Goal: Task Accomplishment & Management: Manage account settings

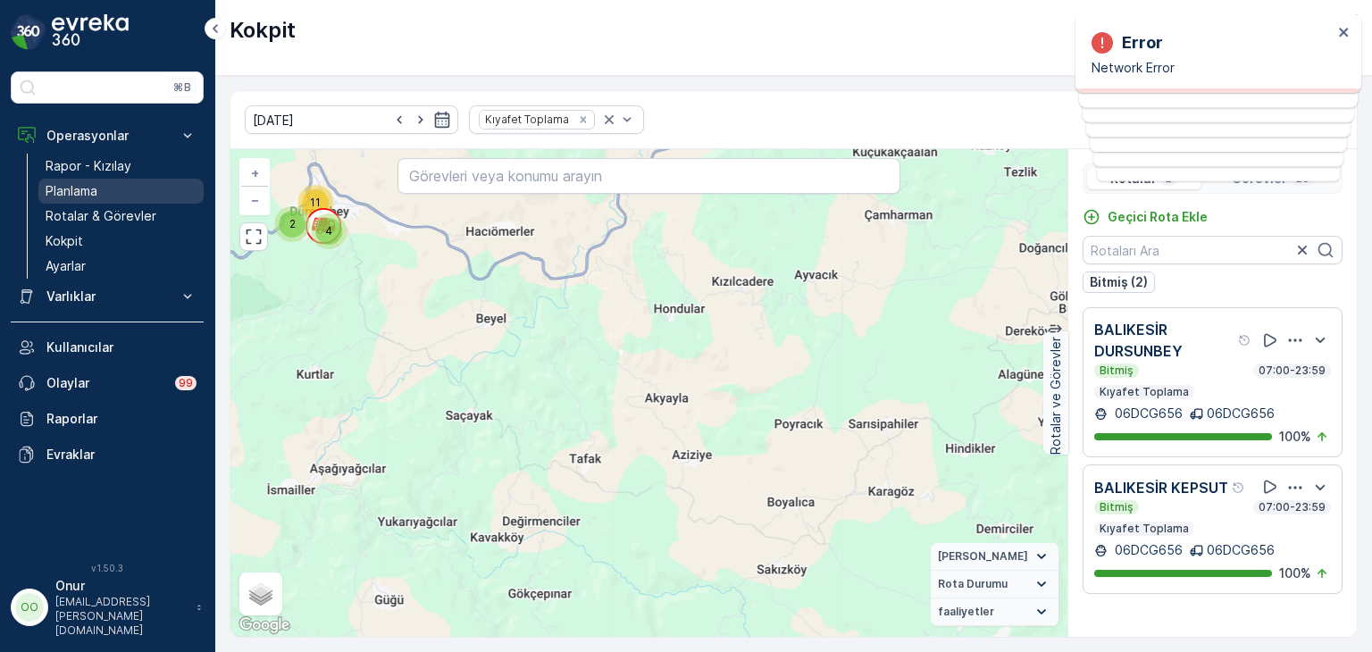
click at [77, 189] on p "Planlama" at bounding box center [72, 191] width 52 height 18
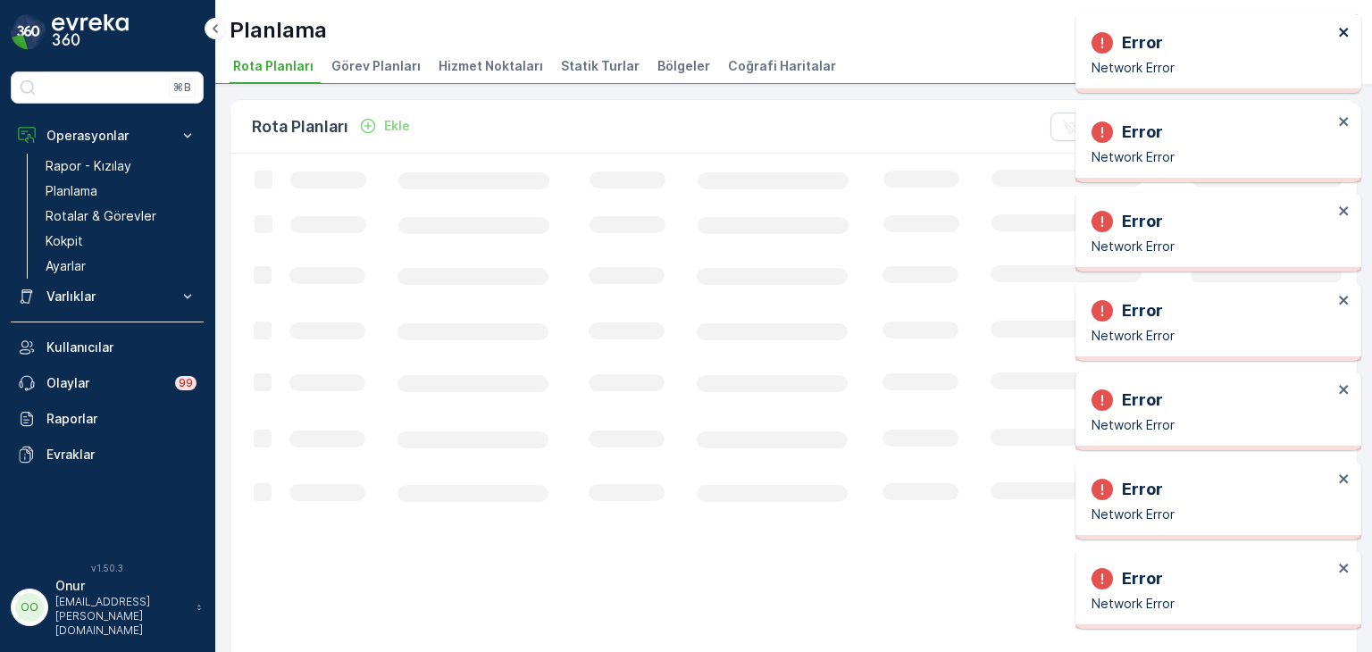
click at [1334, 29] on div "Error Network Error" at bounding box center [1212, 53] width 252 height 57
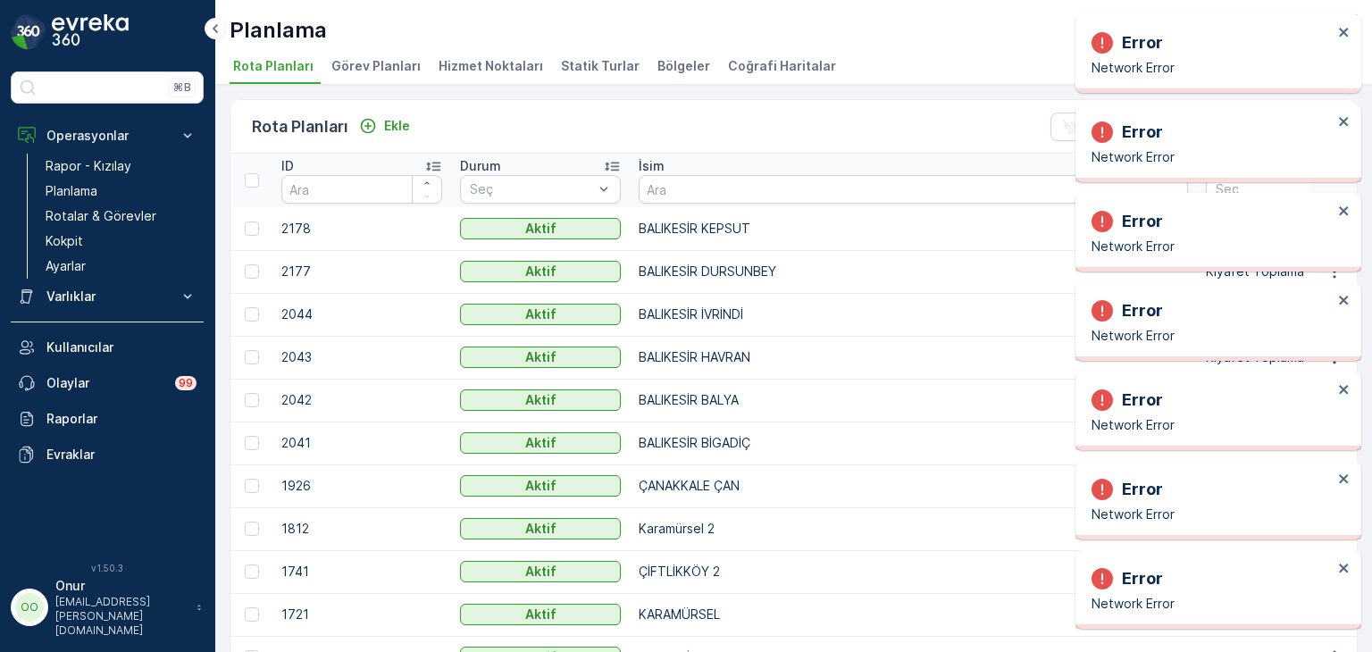
click at [1337, 22] on div "Error Network Error" at bounding box center [1219, 53] width 286 height 79
click at [1338, 29] on icon "close" at bounding box center [1344, 32] width 13 height 14
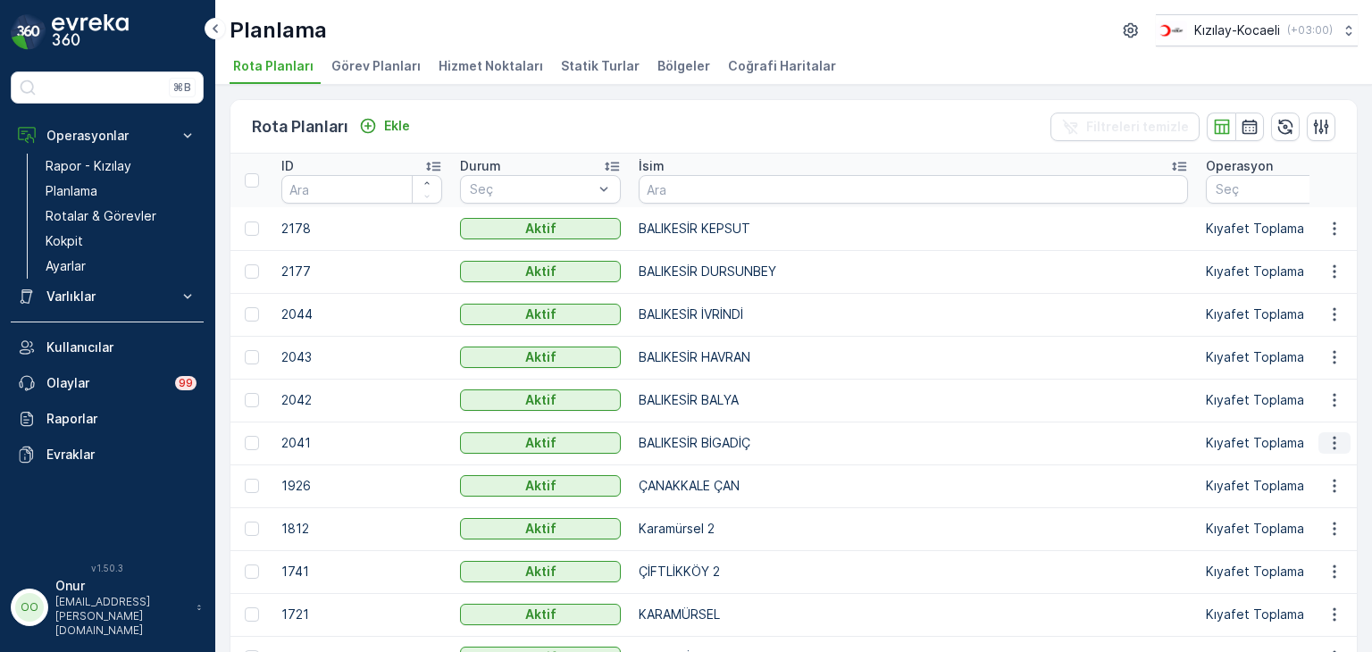
click at [1332, 444] on icon "button" at bounding box center [1335, 443] width 18 height 18
click at [1297, 460] on span "Rota Planını Düzenle" at bounding box center [1302, 469] width 122 height 18
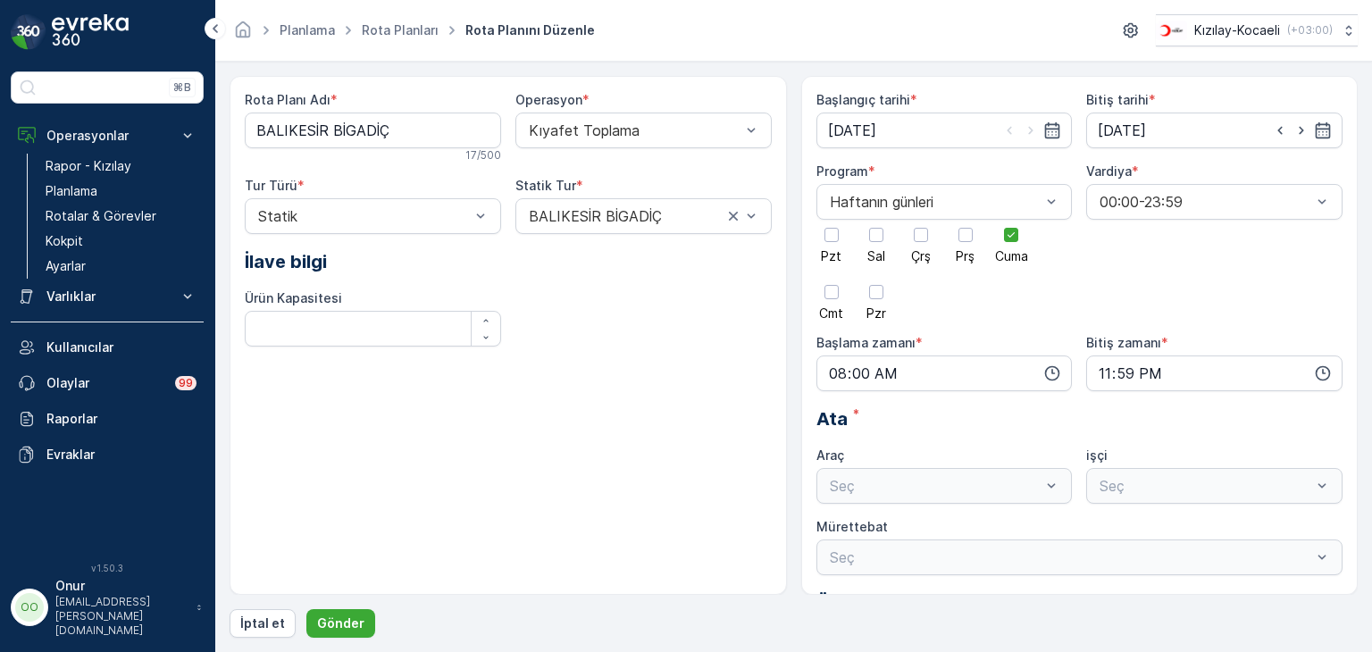
type input "28.02.2025"
type input "01.02.2029"
type input "08:00"
type input "23:59"
click at [1002, 233] on div at bounding box center [1011, 235] width 30 height 30
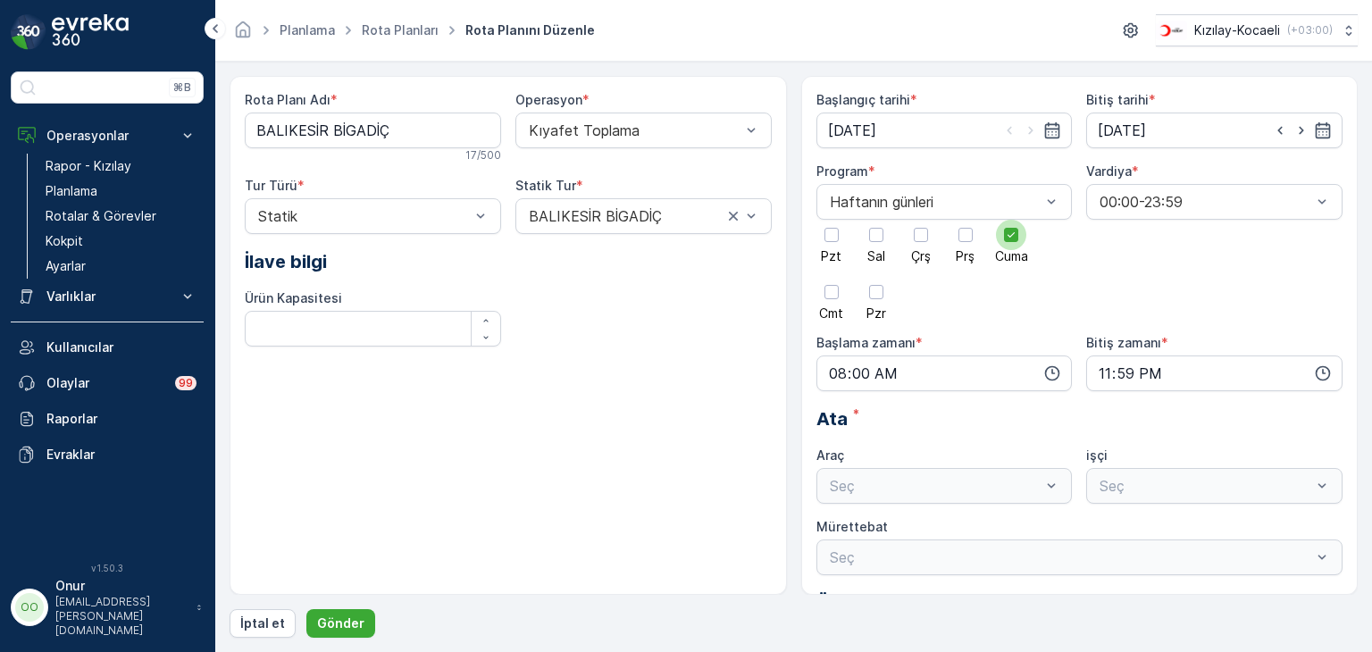
click at [1011, 220] on input "Cuma" at bounding box center [1011, 220] width 0 height 0
click at [971, 239] on div at bounding box center [966, 235] width 14 height 14
click at [966, 220] on input "Prş" at bounding box center [966, 220] width 0 height 0
click at [1058, 370] on icon "button" at bounding box center [1053, 374] width 18 height 18
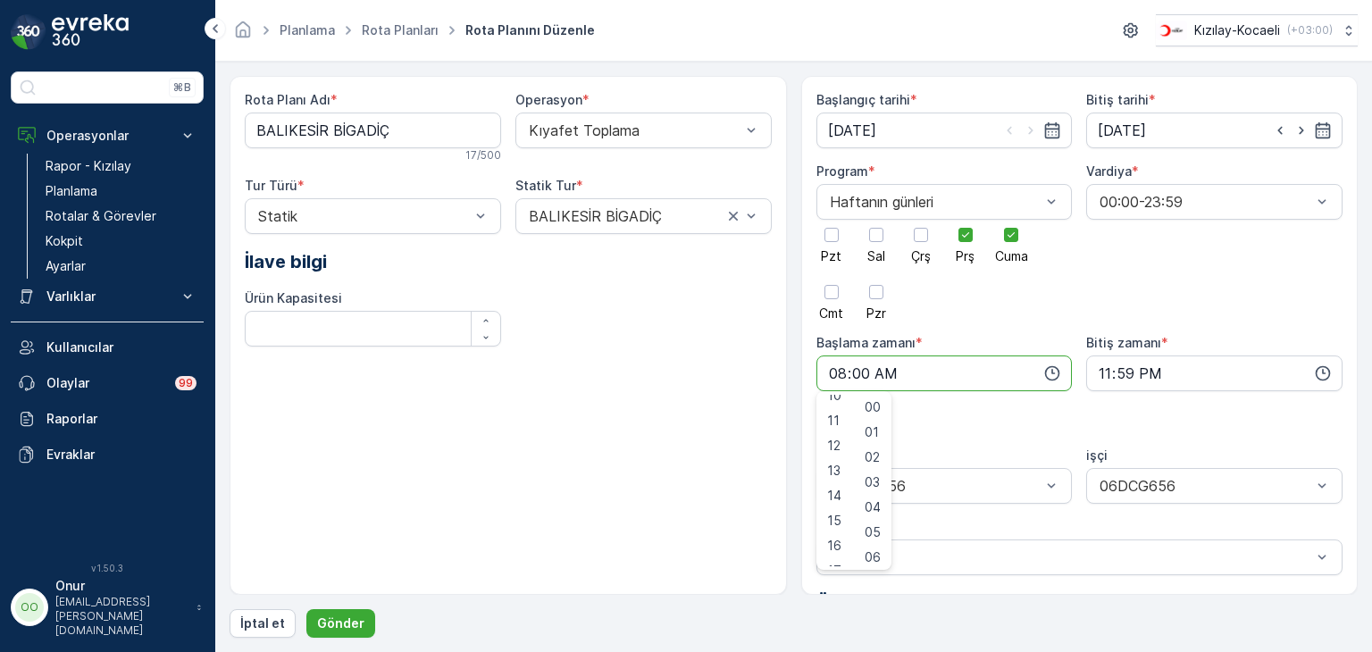
scroll to position [357, 0]
click at [836, 426] on span "15" at bounding box center [834, 425] width 14 height 18
click at [874, 480] on span "35" at bounding box center [872, 479] width 15 height 18
type input "15:35"
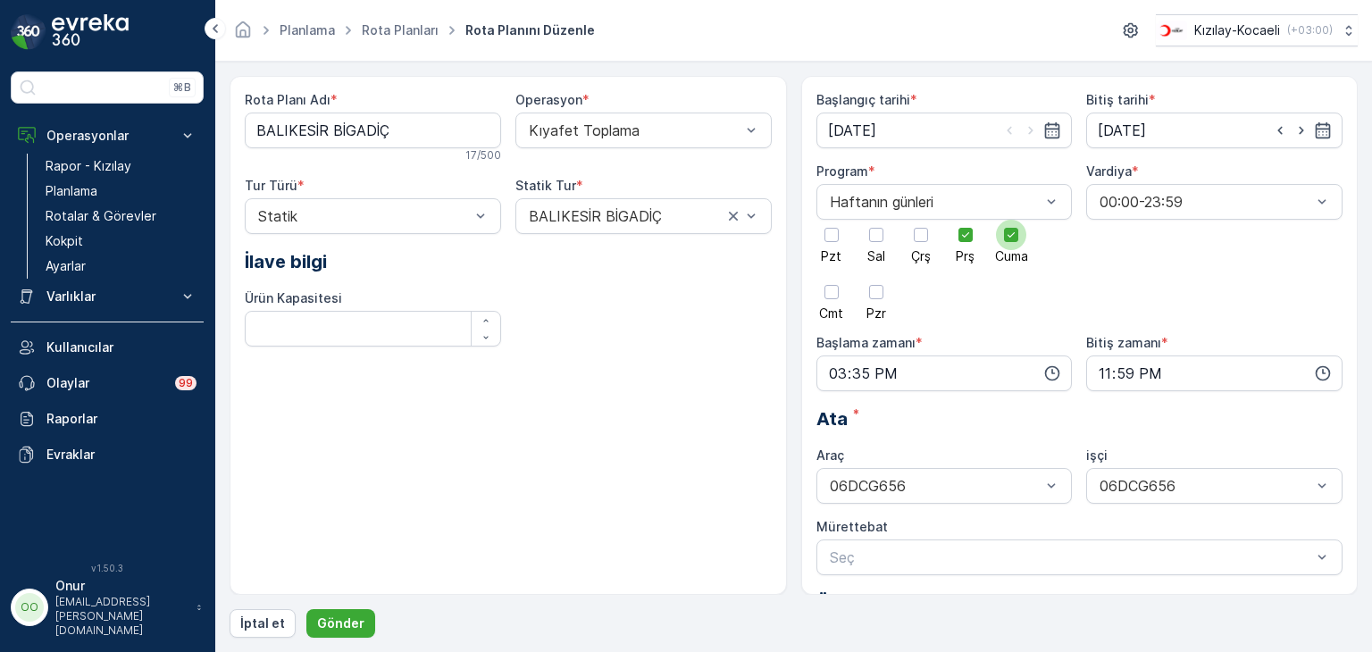
click at [1011, 244] on div at bounding box center [1011, 235] width 30 height 30
click at [1011, 220] on input "Cuma" at bounding box center [1011, 220] width 0 height 0
click at [349, 618] on p "Gönder" at bounding box center [340, 624] width 47 height 18
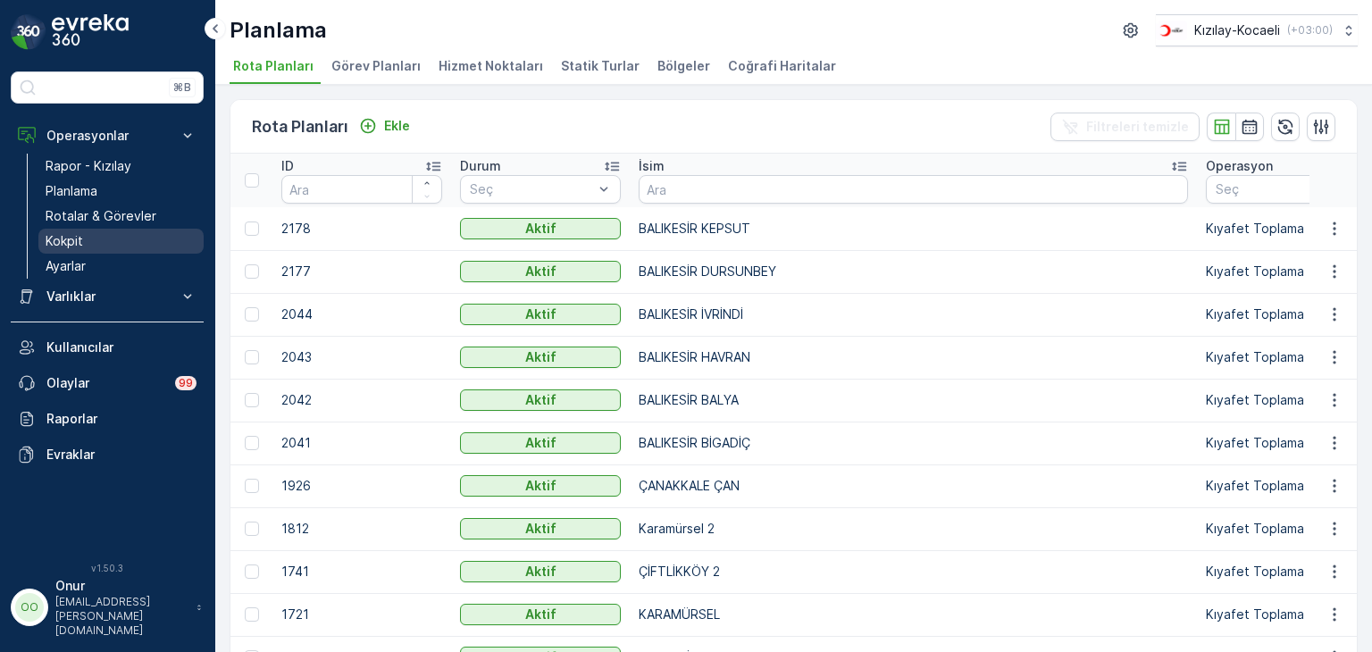
click at [86, 233] on link "Kokpit" at bounding box center [120, 241] width 165 height 25
